Goal: Transaction & Acquisition: Purchase product/service

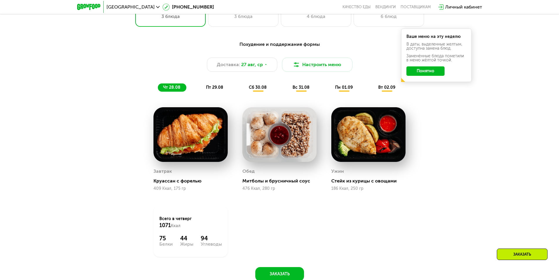
scroll to position [323, 0]
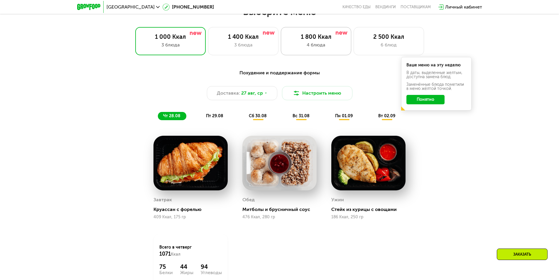
click at [309, 44] on div "4 блюда" at bounding box center [316, 44] width 58 height 7
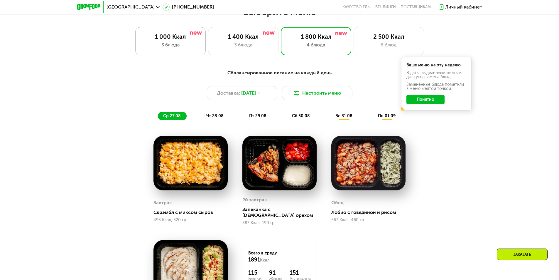
click at [179, 47] on div "3 блюда" at bounding box center [171, 44] width 58 height 7
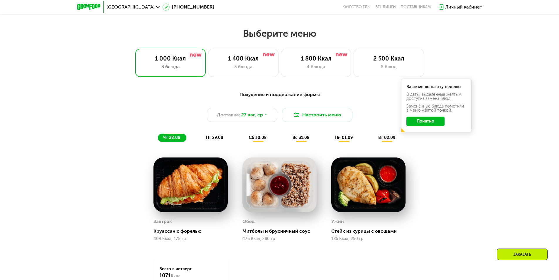
scroll to position [294, 0]
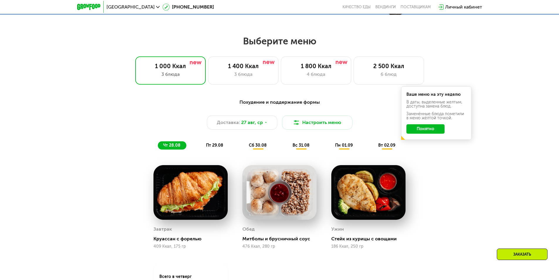
click at [436, 132] on button "Понятно" at bounding box center [426, 128] width 38 height 9
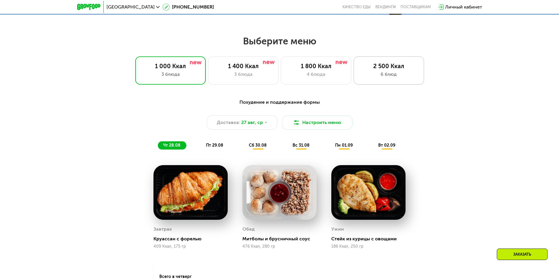
click at [399, 76] on div "6 блюд" at bounding box center [389, 74] width 58 height 7
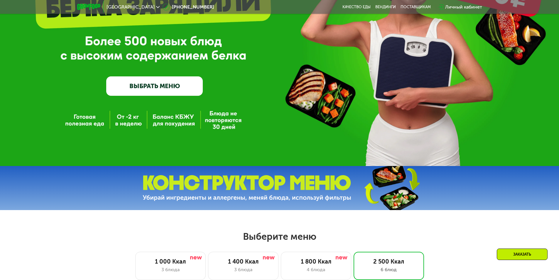
scroll to position [59, 0]
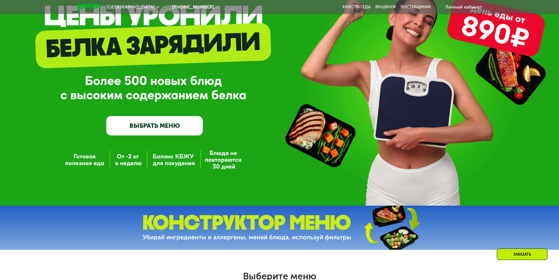
click at [157, 127] on link "ВЫБРАТЬ МЕНЮ" at bounding box center [154, 125] width 97 height 19
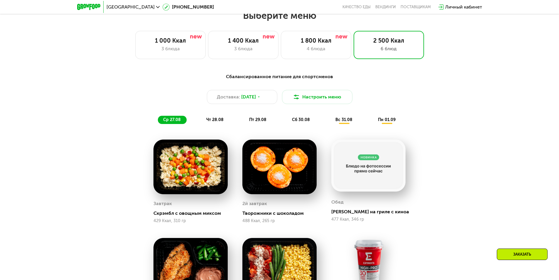
scroll to position [317, 0]
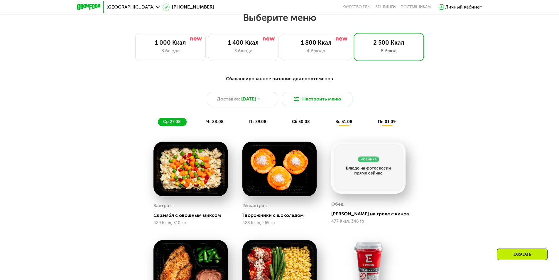
click at [156, 7] on icon at bounding box center [158, 7] width 4 height 4
click at [169, 33] on button "Нет, я в другом городе" at bounding box center [167, 36] width 62 height 7
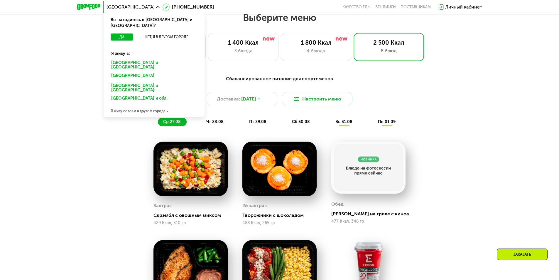
click at [121, 72] on div "[GEOGRAPHIC_DATA] и [GEOGRAPHIC_DATA]." at bounding box center [153, 76] width 92 height 9
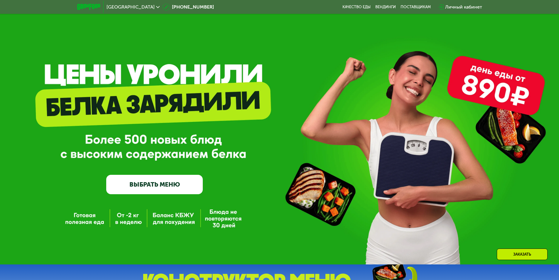
scroll to position [88, 0]
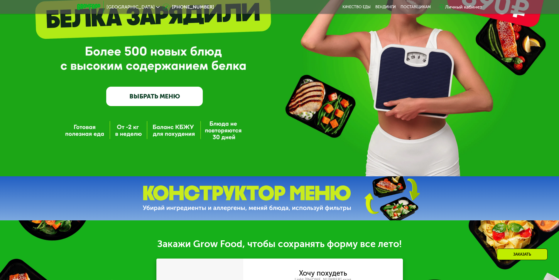
click at [162, 92] on link "ВЫБРАТЬ МЕНЮ" at bounding box center [154, 96] width 97 height 19
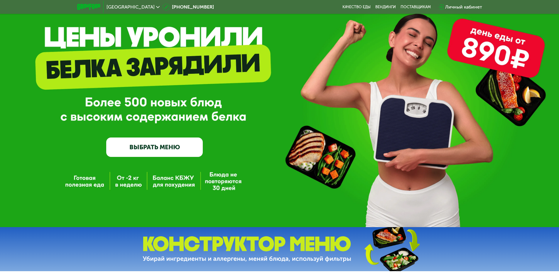
scroll to position [0, 0]
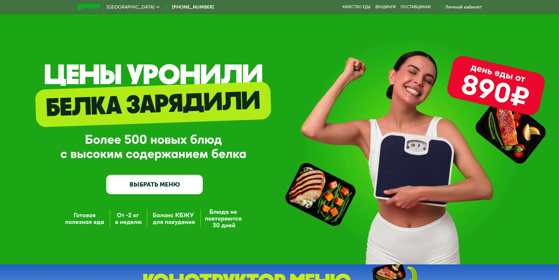
click at [131, 9] on span "[GEOGRAPHIC_DATA]" at bounding box center [131, 7] width 48 height 5
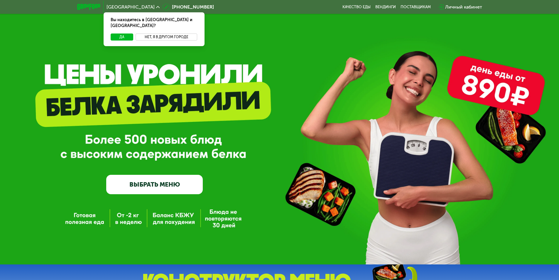
click at [154, 33] on button "Нет, я в другом городе" at bounding box center [167, 36] width 62 height 7
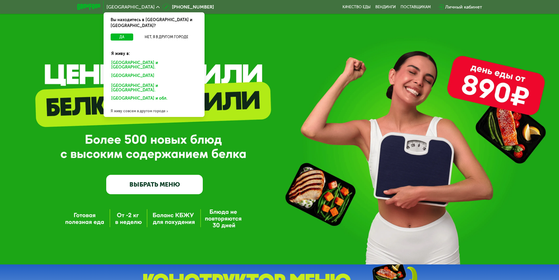
click at [142, 105] on div "Я живу совсем в другом городе" at bounding box center [154, 111] width 101 height 12
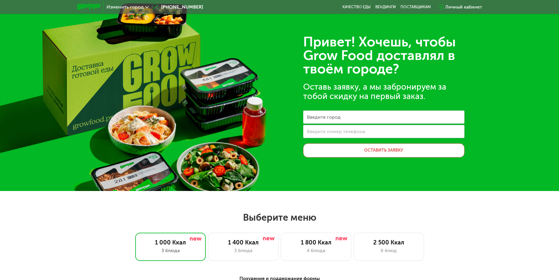
click at [123, 8] on span "Изменить город" at bounding box center [125, 7] width 37 height 5
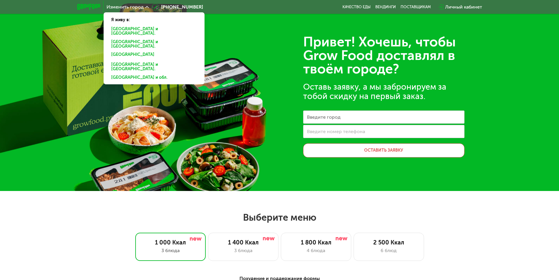
click at [125, 61] on div "[GEOGRAPHIC_DATA]" at bounding box center [153, 67] width 92 height 12
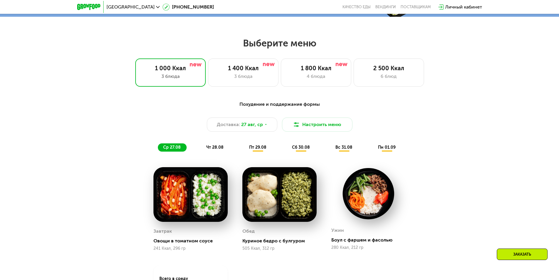
scroll to position [294, 0]
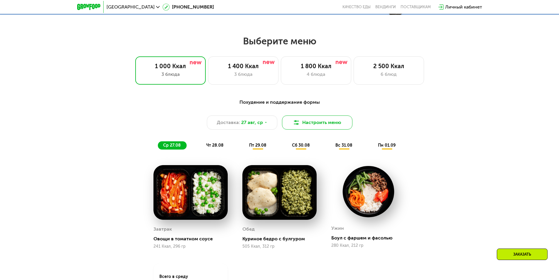
click at [311, 123] on button "Настроить меню" at bounding box center [317, 122] width 70 height 14
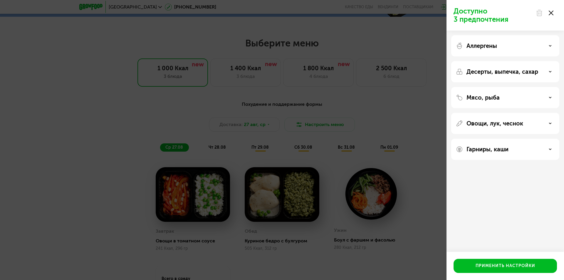
click at [30, 85] on div "Доступно 3 предпочтения Аллергены Десерты, выпечка, сахар Мясо, рыба Овощи, лук…" at bounding box center [282, 140] width 564 height 280
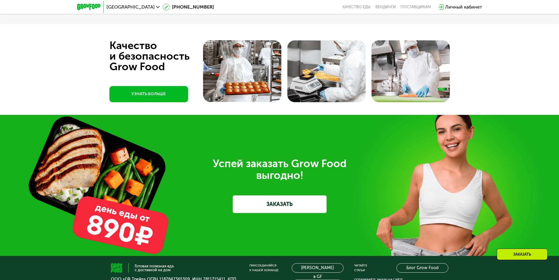
scroll to position [1791, 0]
